Goal: Information Seeking & Learning: Learn about a topic

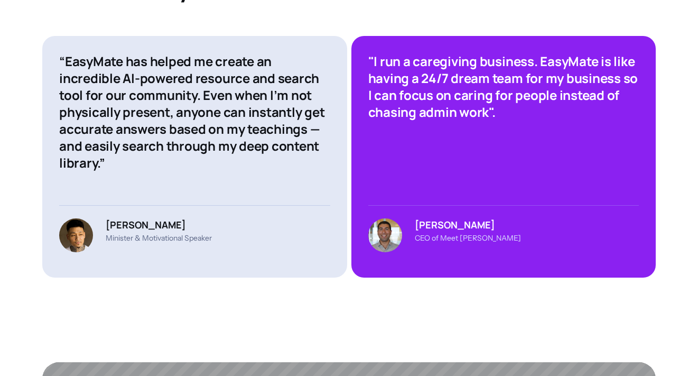
scroll to position [4214, 0]
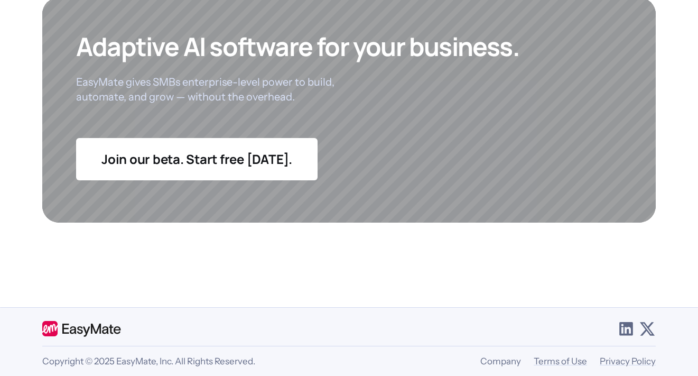
click at [513, 356] on link "Company" at bounding box center [500, 361] width 41 height 11
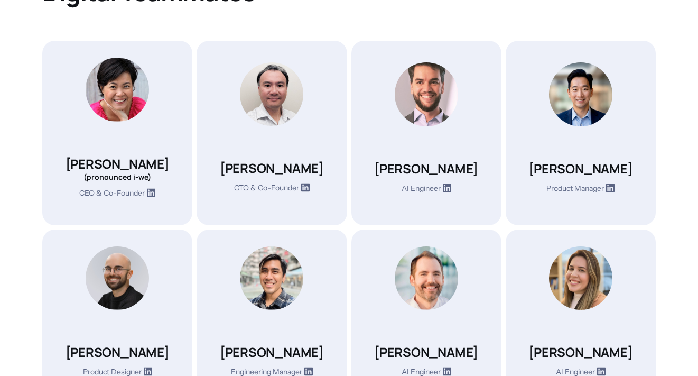
scroll to position [454, 0]
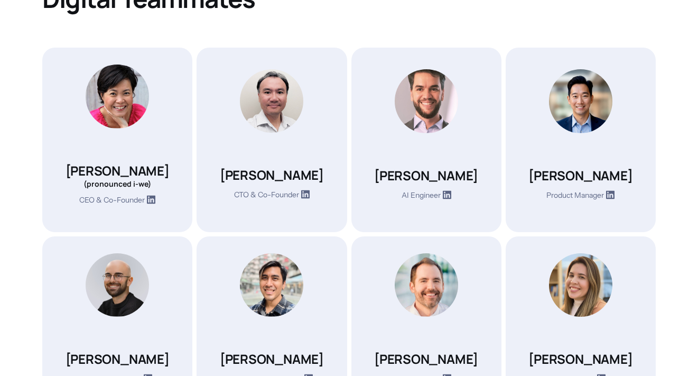
click at [580, 109] on img at bounding box center [580, 101] width 63 height 64
click at [594, 195] on p "Product Manager" at bounding box center [575, 196] width 58 height 12
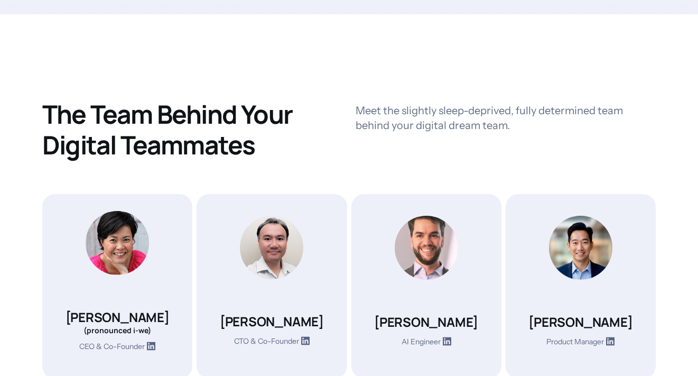
scroll to position [0, 0]
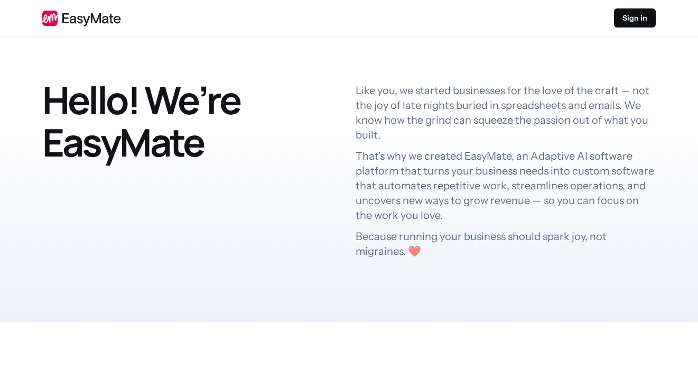
click at [103, 15] on link at bounding box center [81, 18] width 79 height 16
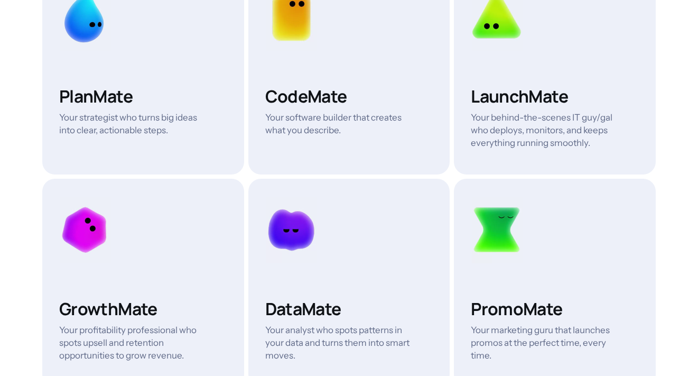
scroll to position [3100, 0]
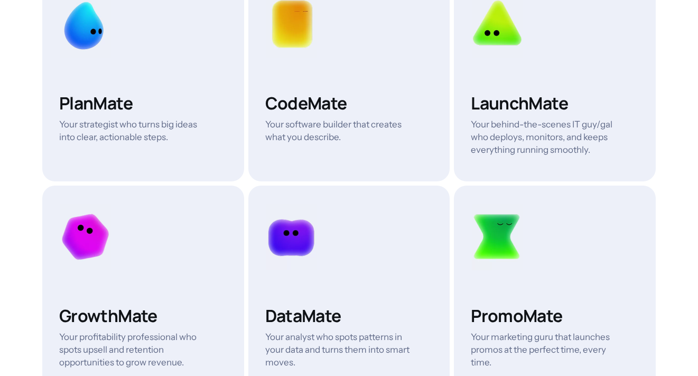
click at [85, 21] on div at bounding box center [85, 24] width 53 height 69
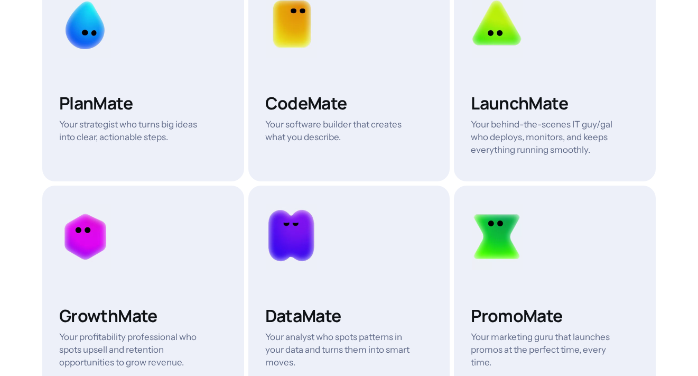
click at [92, 107] on div "PlanMate Your strategist who turns big ideas into clear, actionable steps." at bounding box center [143, 117] width 168 height 51
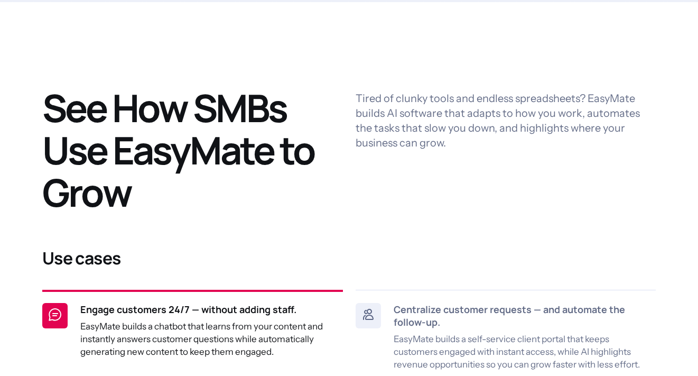
scroll to position [0, 0]
